Goal: Find specific page/section: Find specific page/section

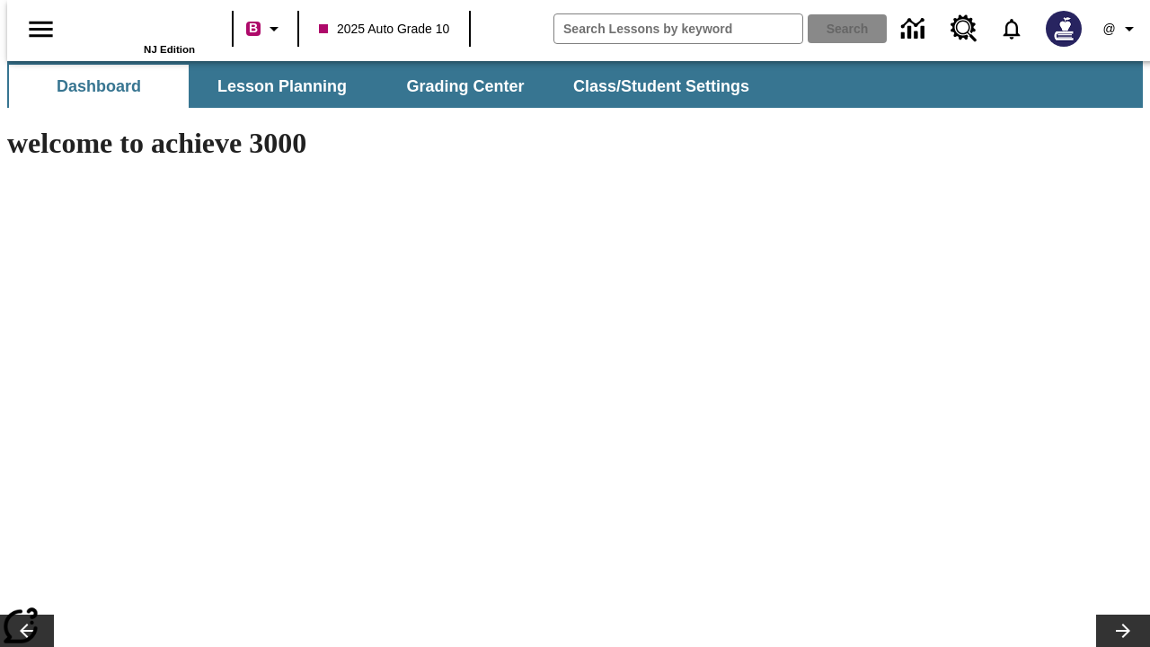
type input "-1"
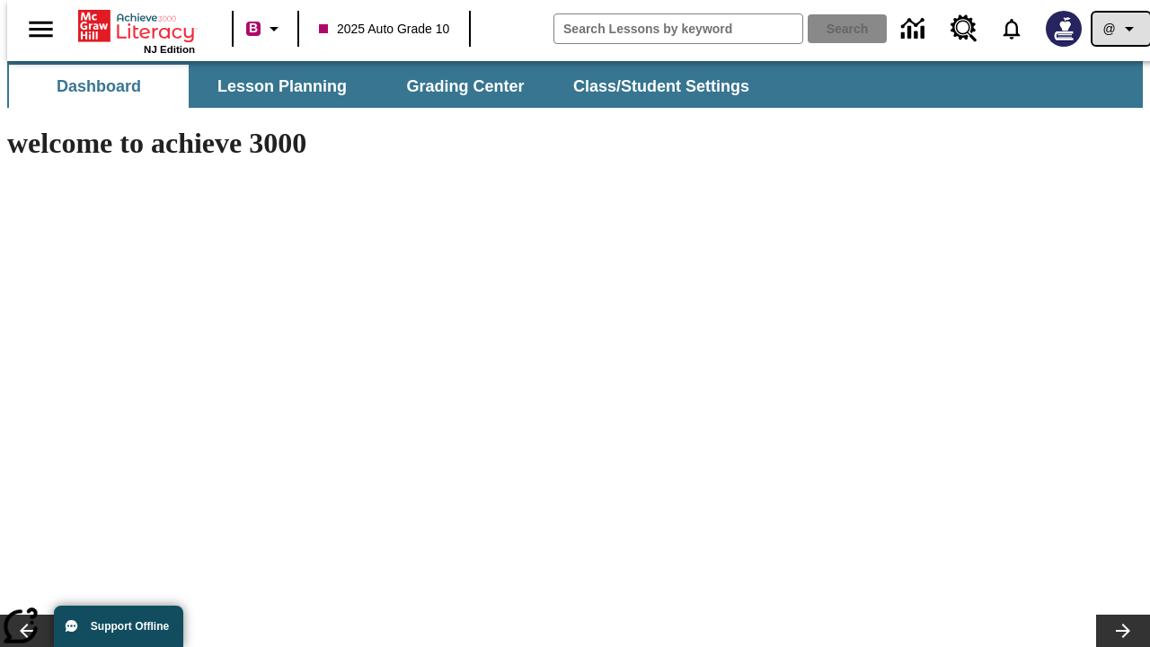
click at [1119, 29] on icon "Profile/Settings" at bounding box center [1130, 29] width 22 height 22
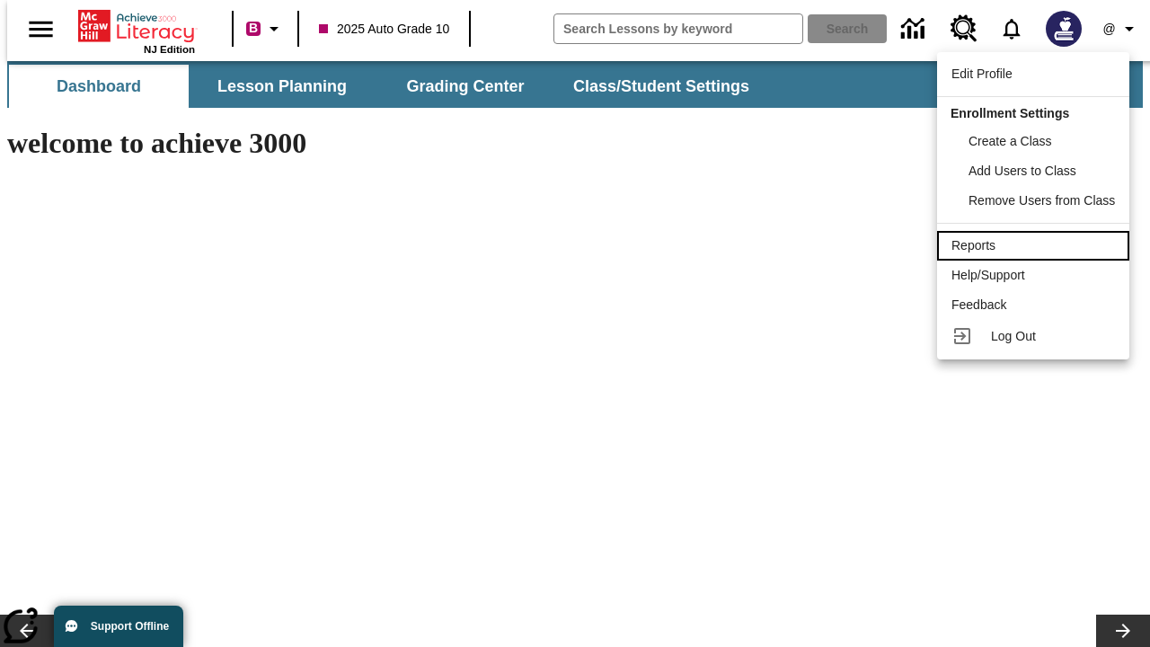
click at [1036, 245] on div "Reports" at bounding box center [1034, 245] width 164 height 19
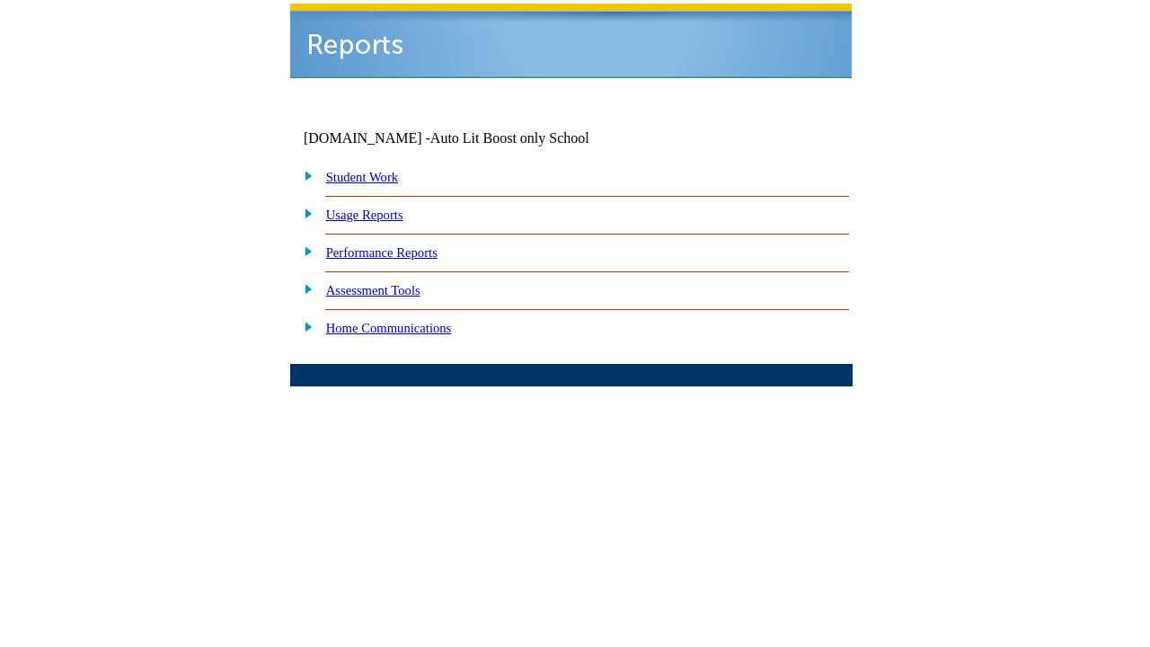
click at [400, 245] on link "Performance Reports" at bounding box center [381, 252] width 111 height 14
